Goal: Navigation & Orientation: Find specific page/section

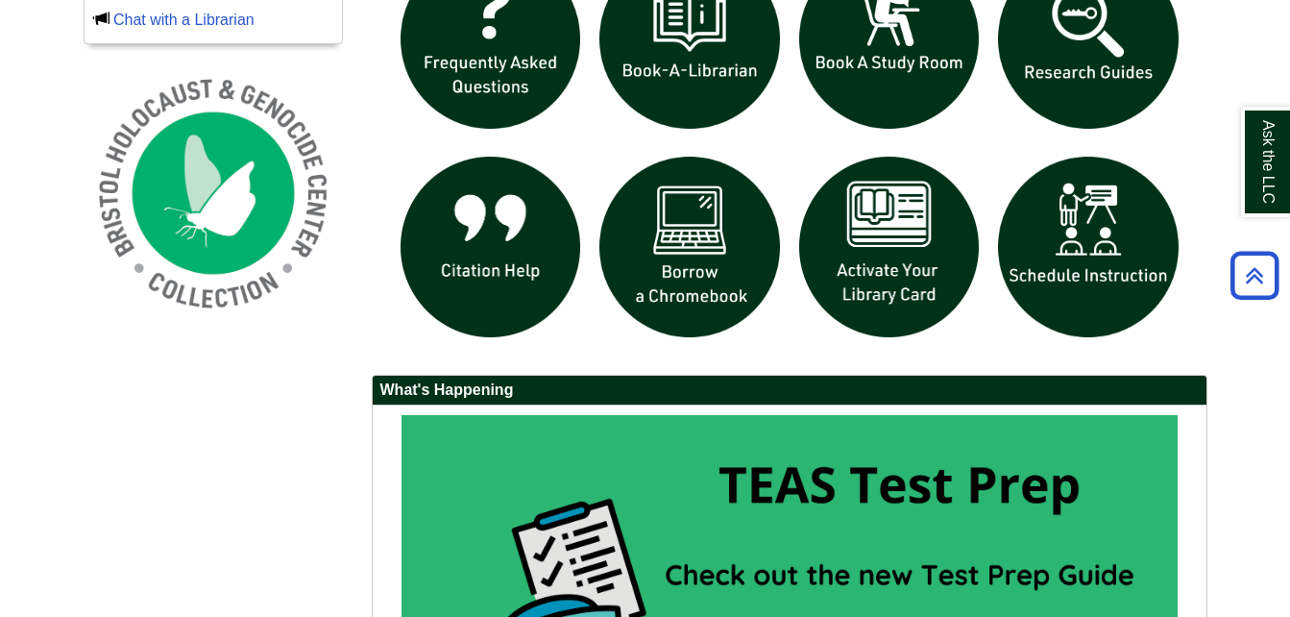
scroll to position [1729, 0]
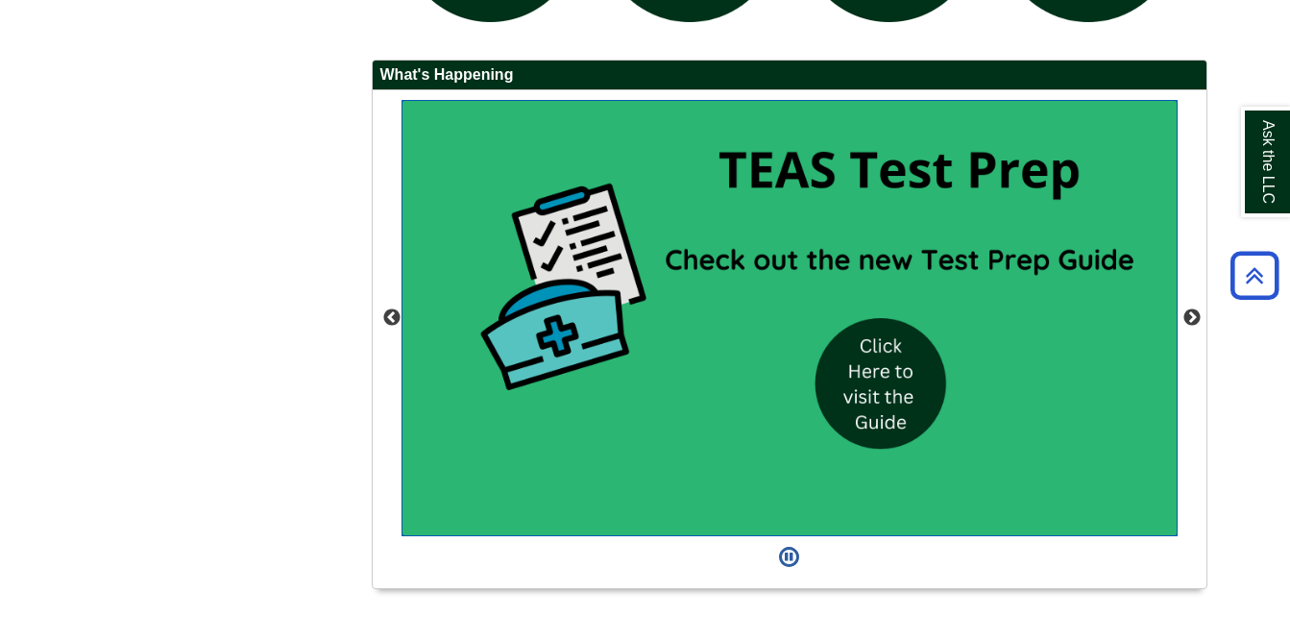
click at [883, 392] on img "slideshow" at bounding box center [789, 318] width 776 height 437
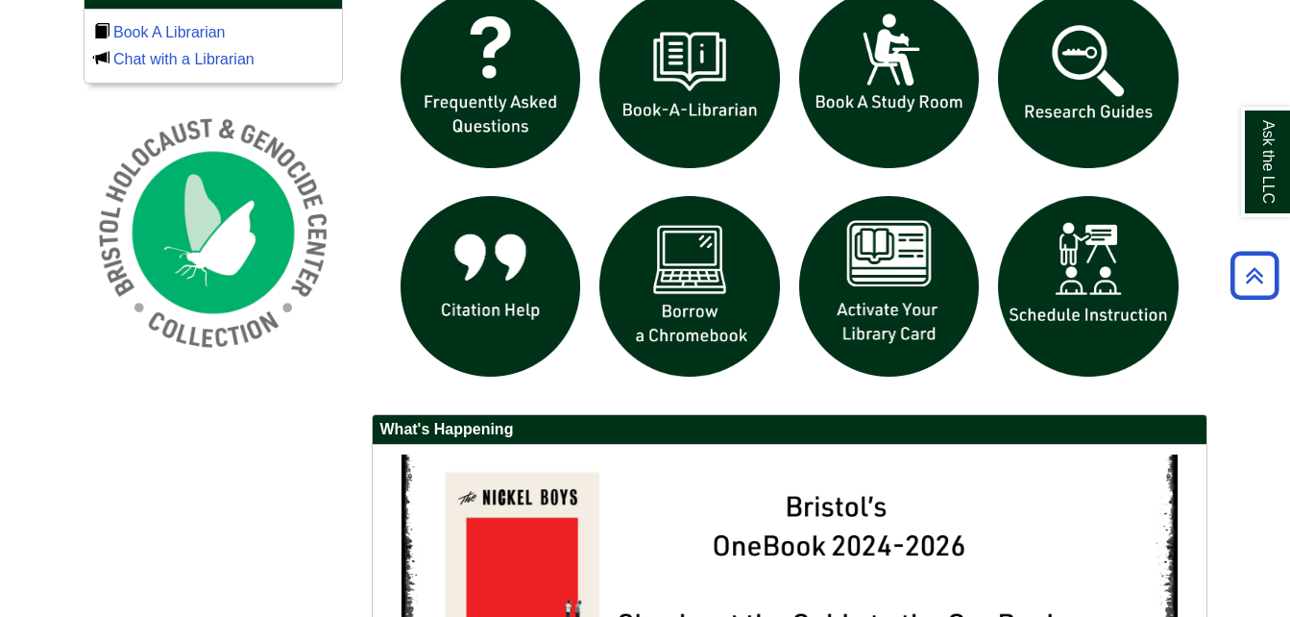
scroll to position [1345, 0]
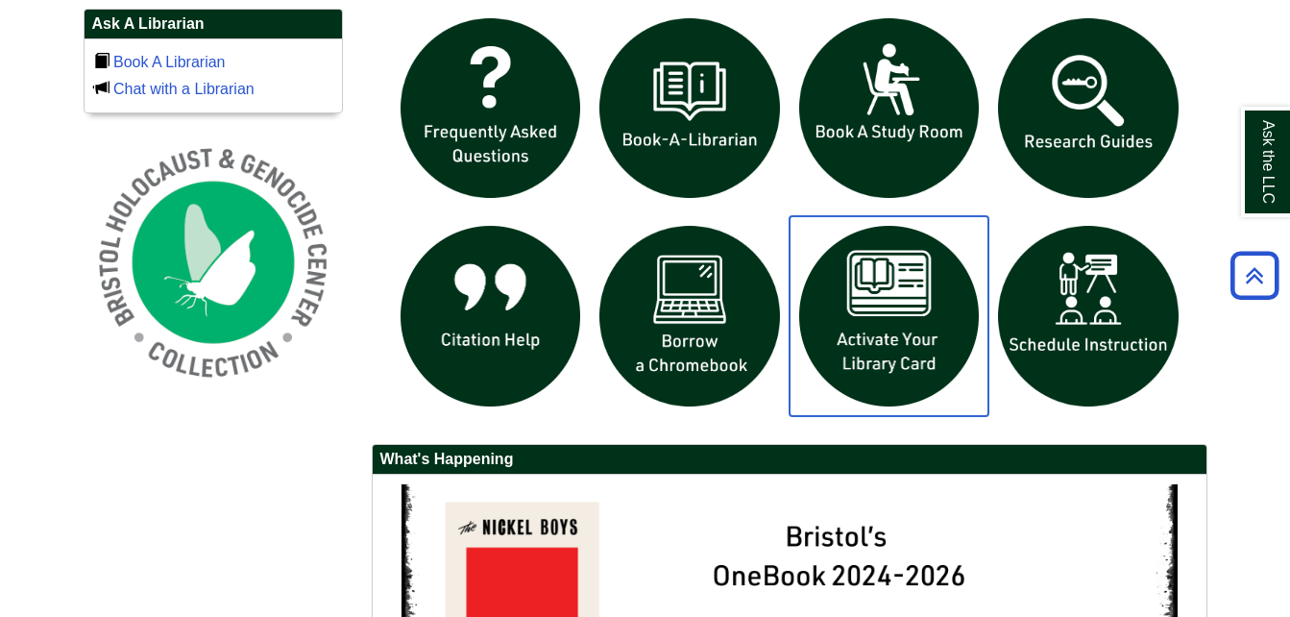
click at [882, 287] on img "slideshow" at bounding box center [890, 316] width 200 height 200
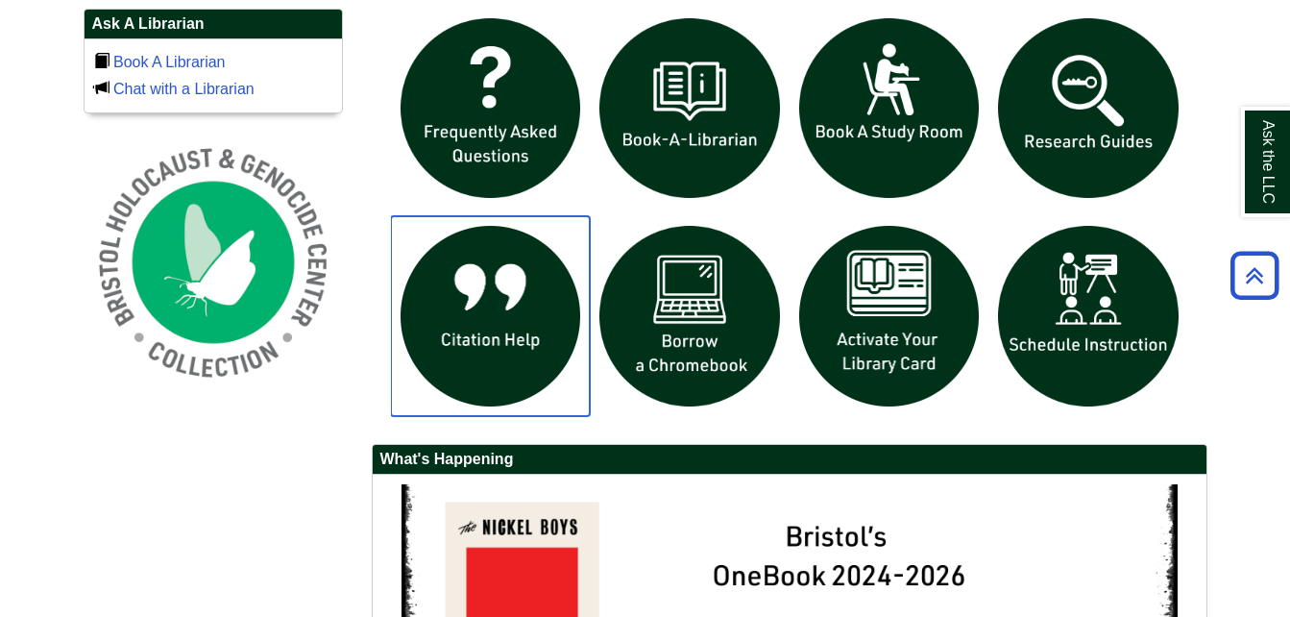
click at [526, 285] on img "slideshow" at bounding box center [491, 316] width 200 height 200
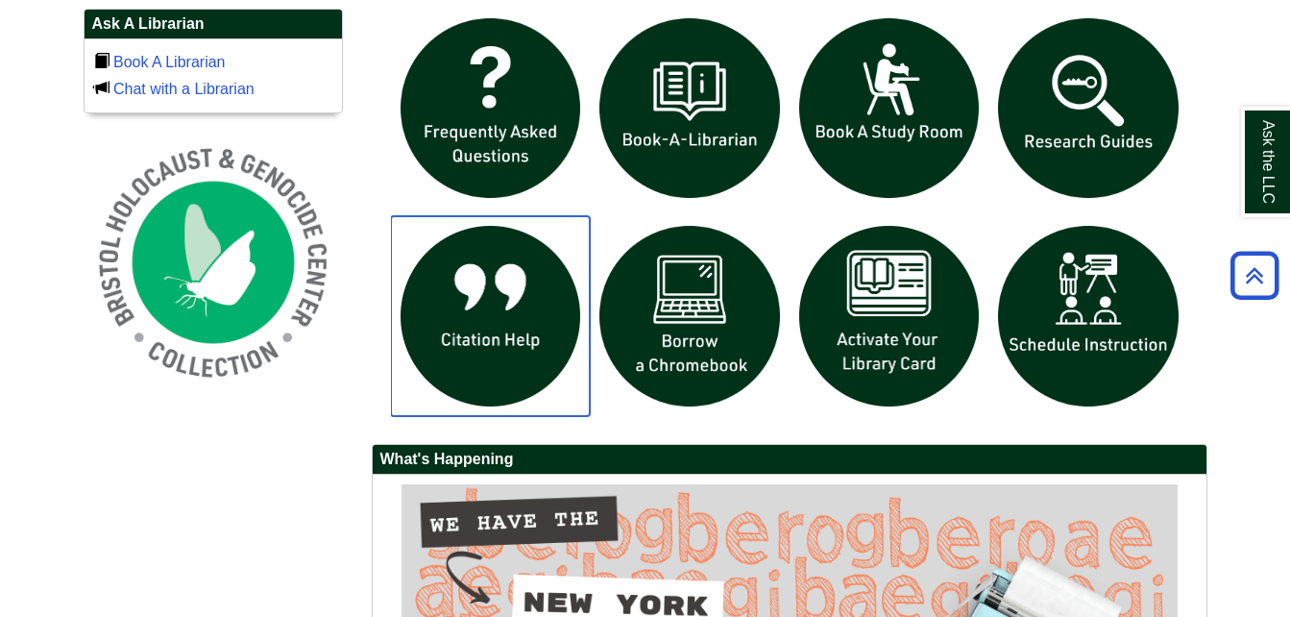
scroll to position [1153, 0]
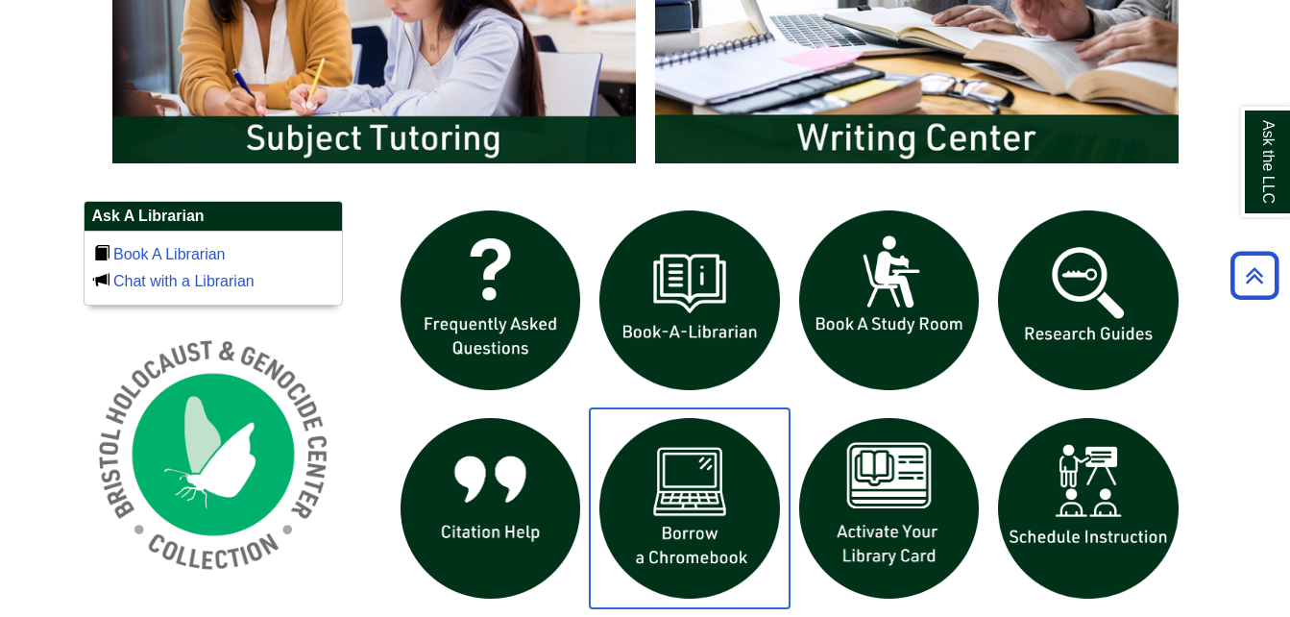
click at [731, 453] on img "slideshow" at bounding box center [690, 508] width 200 height 200
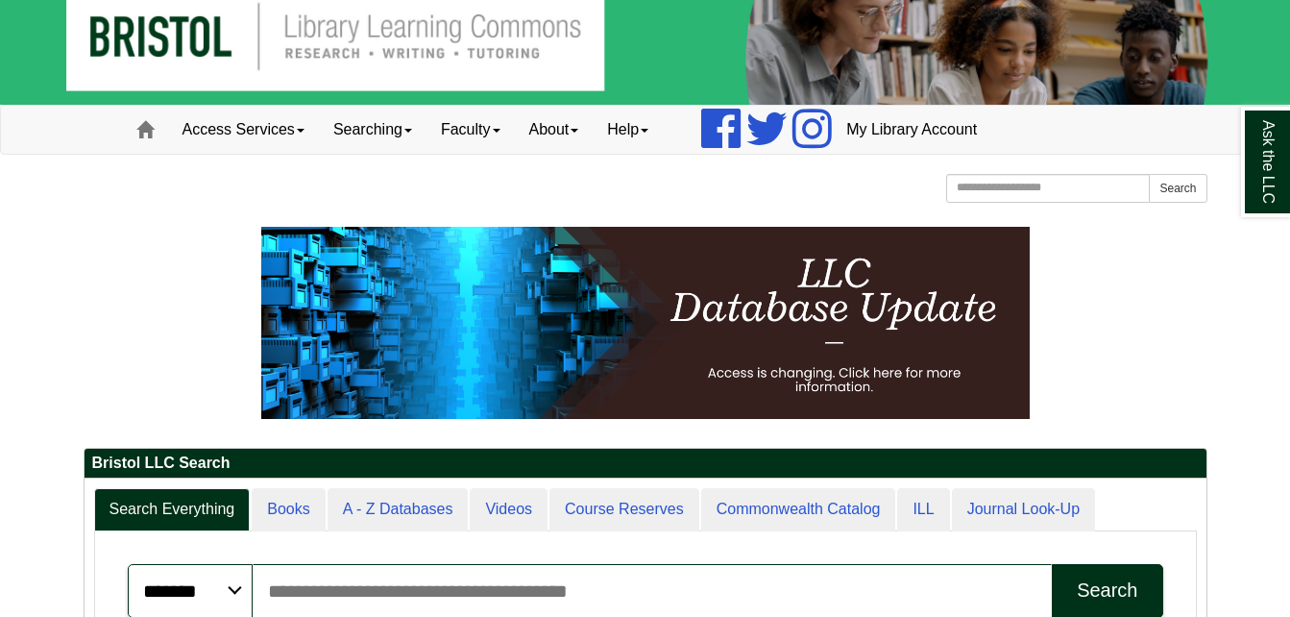
scroll to position [0, 0]
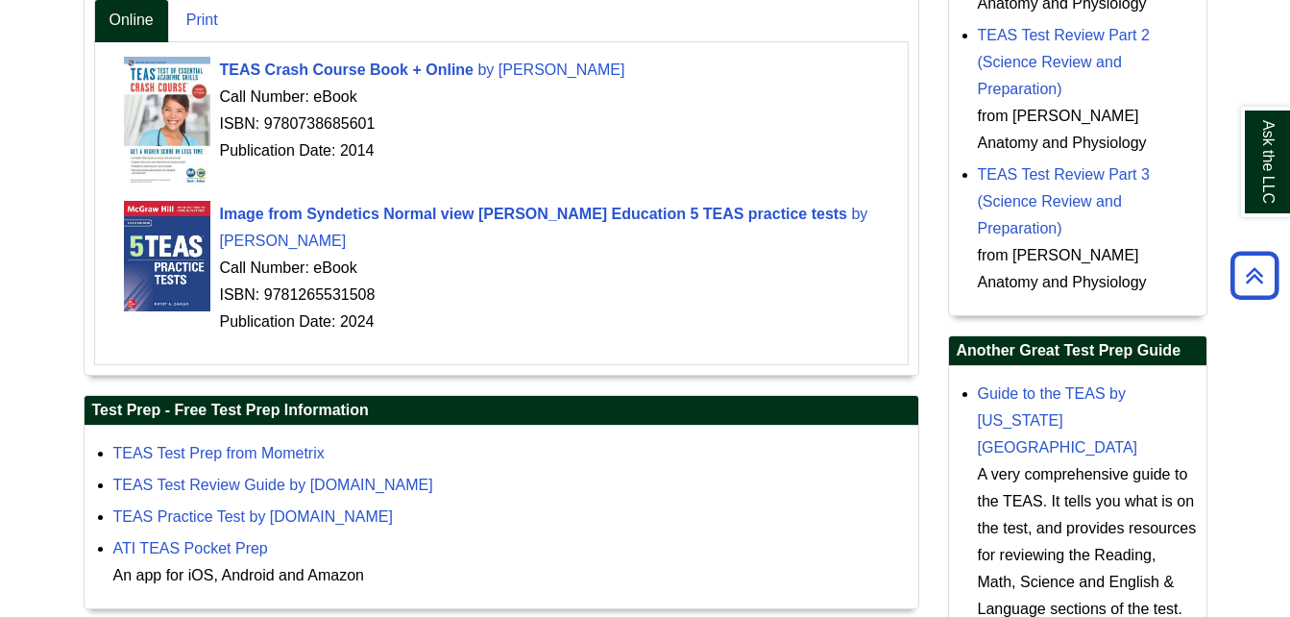
scroll to position [750, 0]
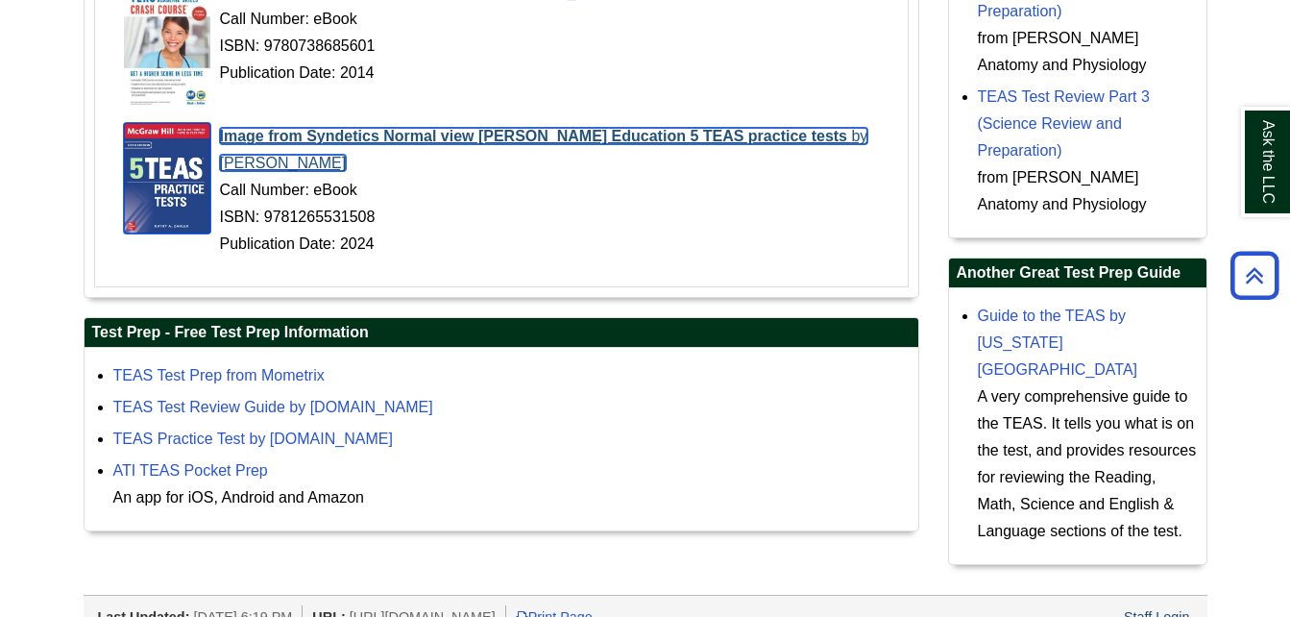
click at [474, 136] on span "Image from Syndetics Normal view [PERSON_NAME] Education 5 TEAS practice tests" at bounding box center [534, 136] width 628 height 16
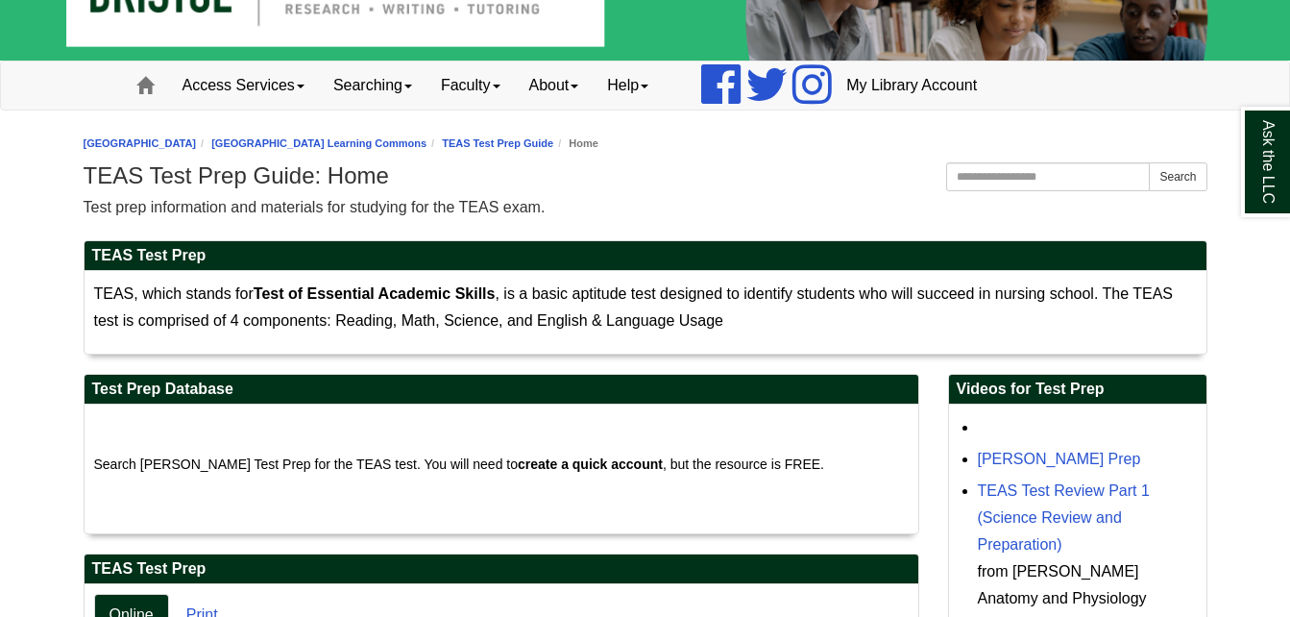
scroll to position [0, 0]
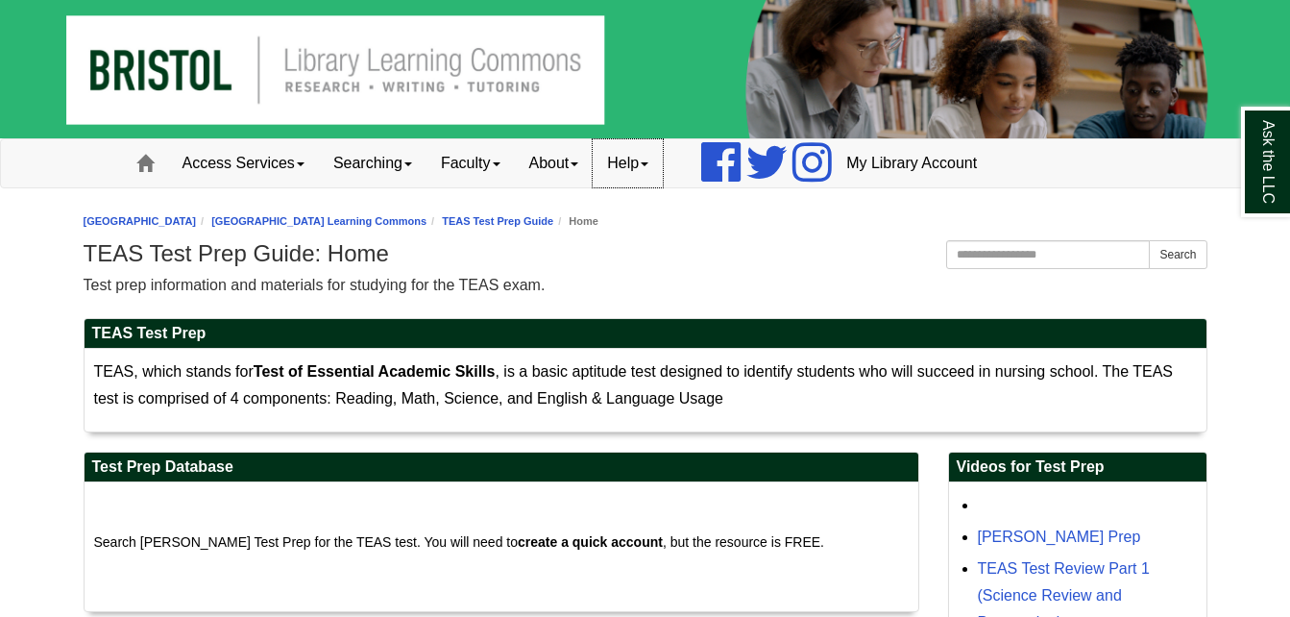
click at [658, 155] on link "Help" at bounding box center [628, 163] width 70 height 48
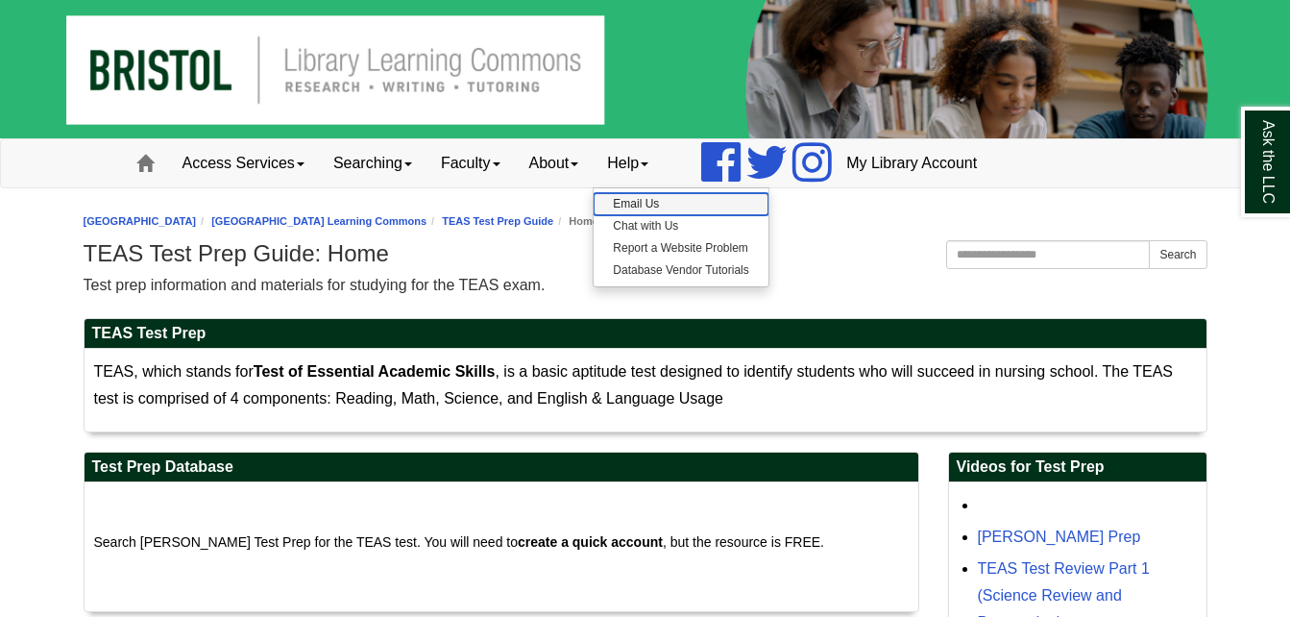
click at [658, 197] on link "Email Us" at bounding box center [681, 204] width 174 height 22
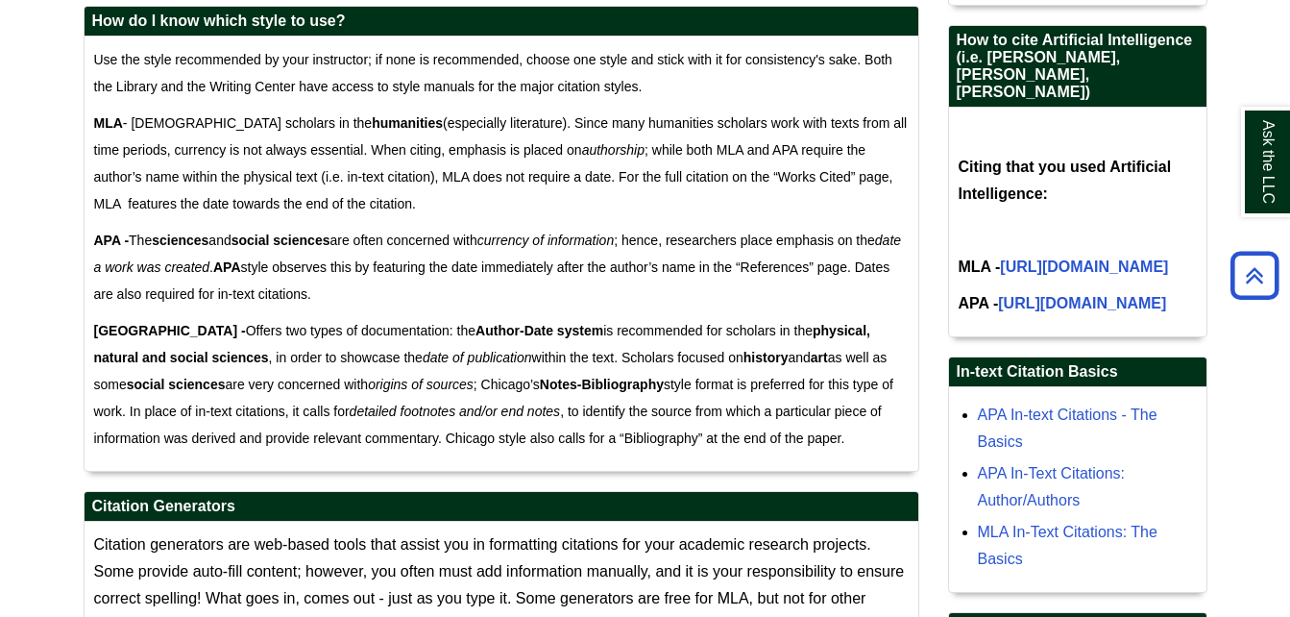
scroll to position [1219, 0]
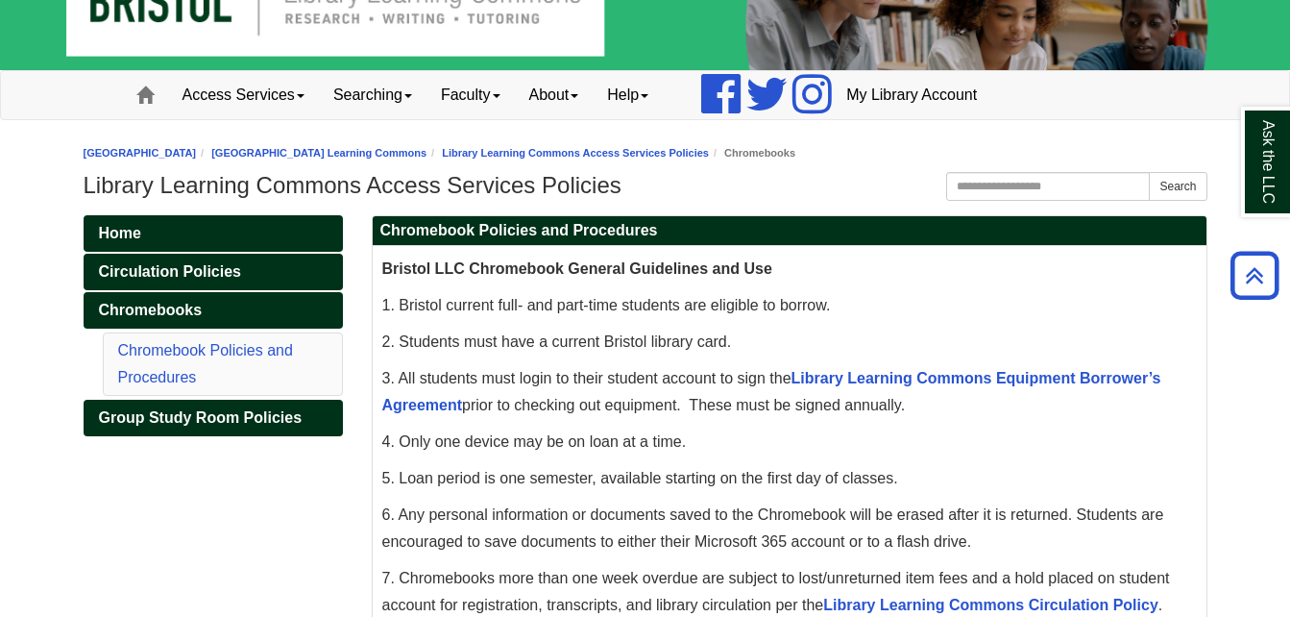
scroll to position [45, 0]
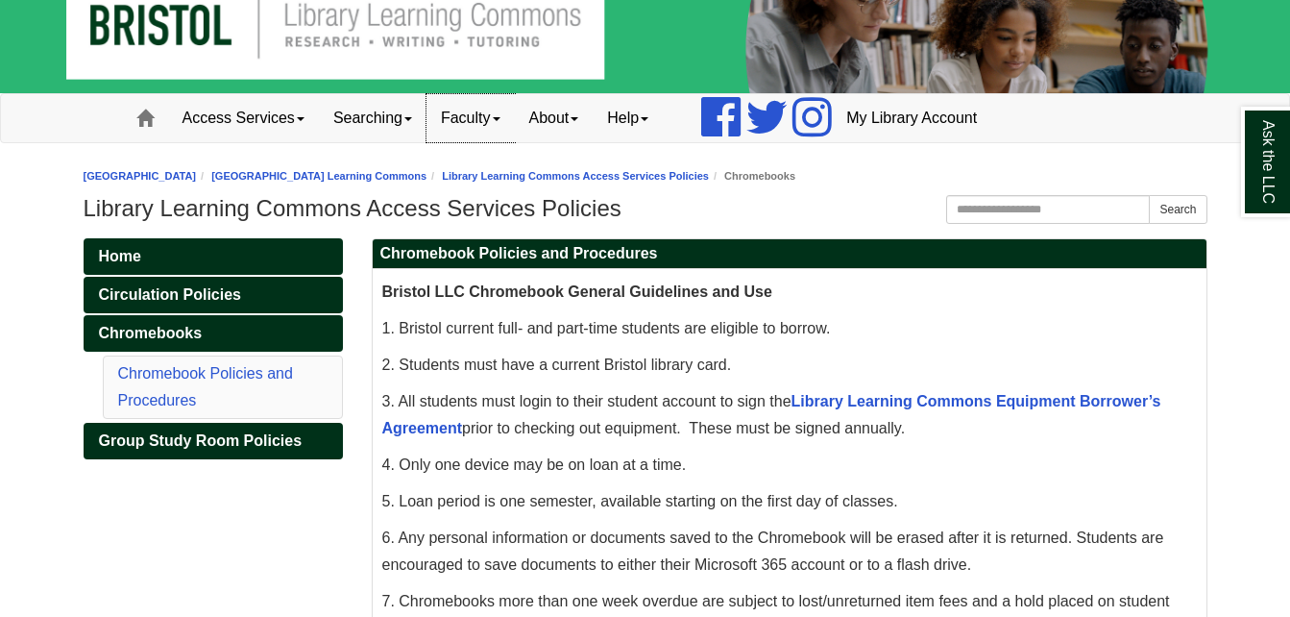
click at [500, 118] on span at bounding box center [497, 119] width 8 height 4
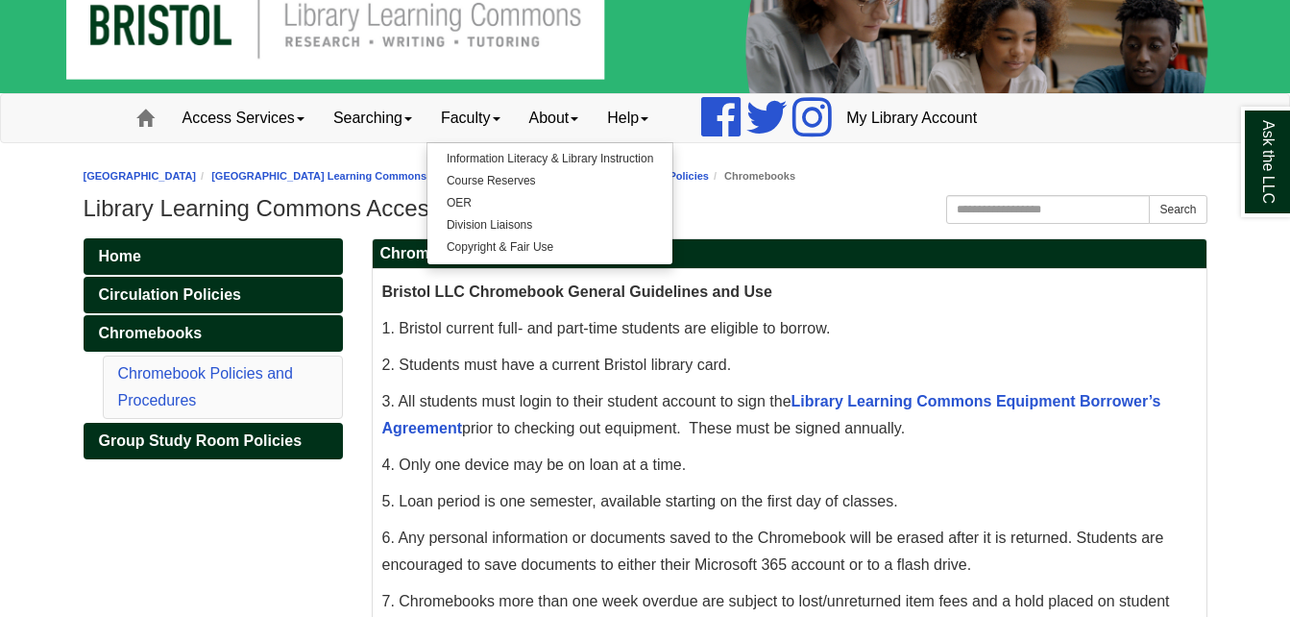
drag, startPoint x: 36, startPoint y: 140, endPoint x: 416, endPoint y: 122, distance: 380.8
click at [36, 140] on nav "Toggle navigation Home Access Services Access Services Policies Chromebooks Spe…" at bounding box center [645, 118] width 1290 height 50
